Goal: Task Accomplishment & Management: Use online tool/utility

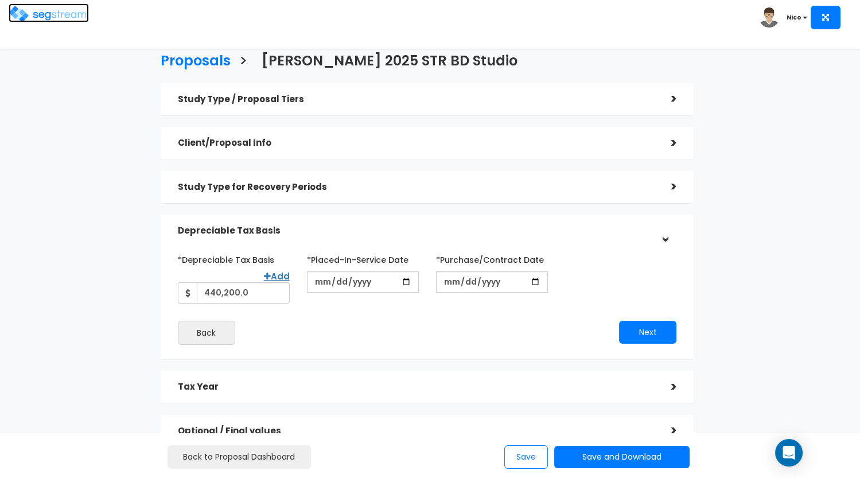
click at [57, 15] on img at bounding box center [49, 14] width 80 height 17
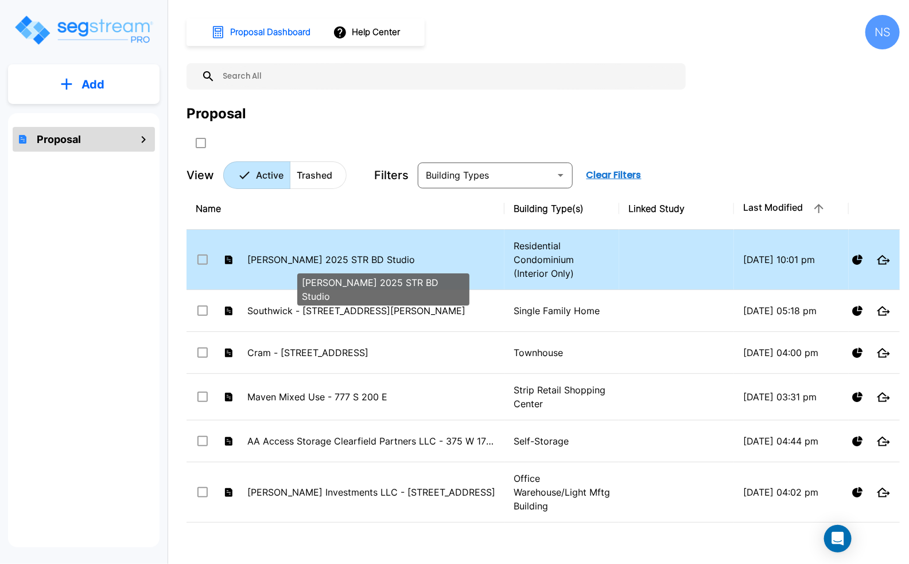
click at [317, 259] on p "[PERSON_NAME] 2025 STR BD Studio" at bounding box center [371, 260] width 248 height 14
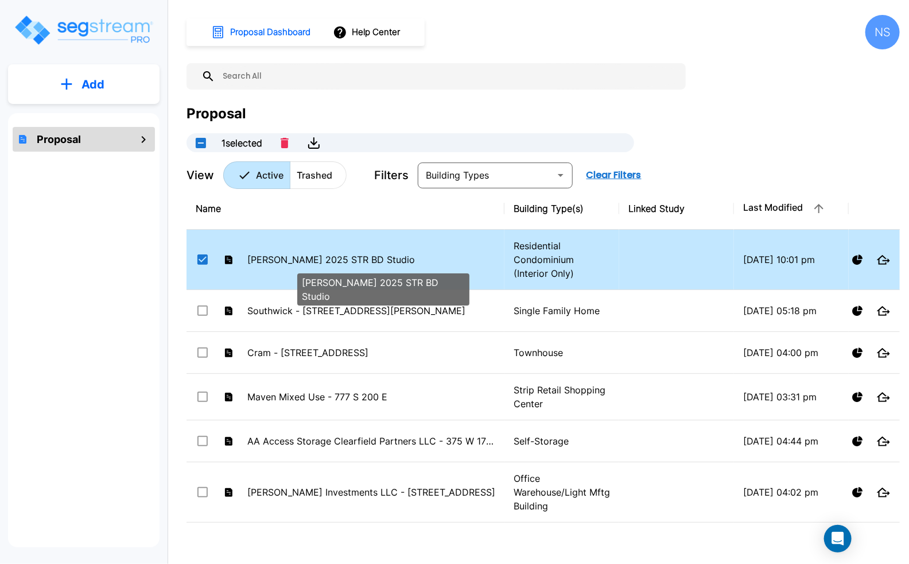
click at [317, 259] on p "[PERSON_NAME] 2025 STR BD Studio" at bounding box center [371, 260] width 248 height 14
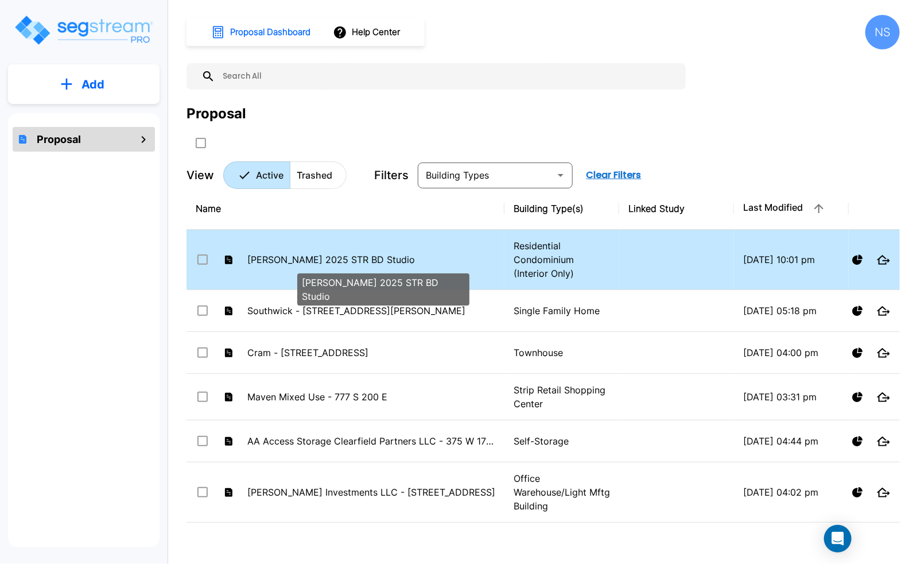
checkbox input "false"
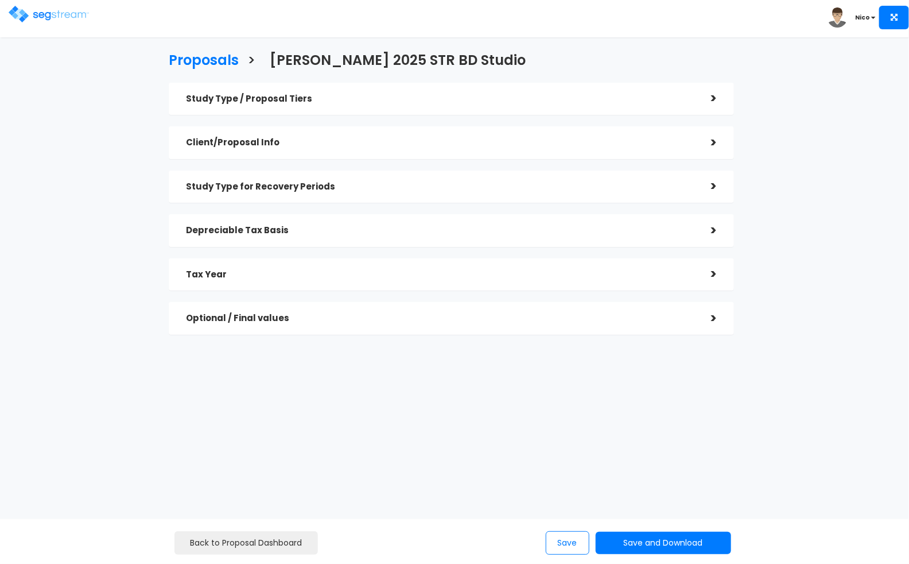
checkbox input "true"
